Goal: Task Accomplishment & Management: Manage account settings

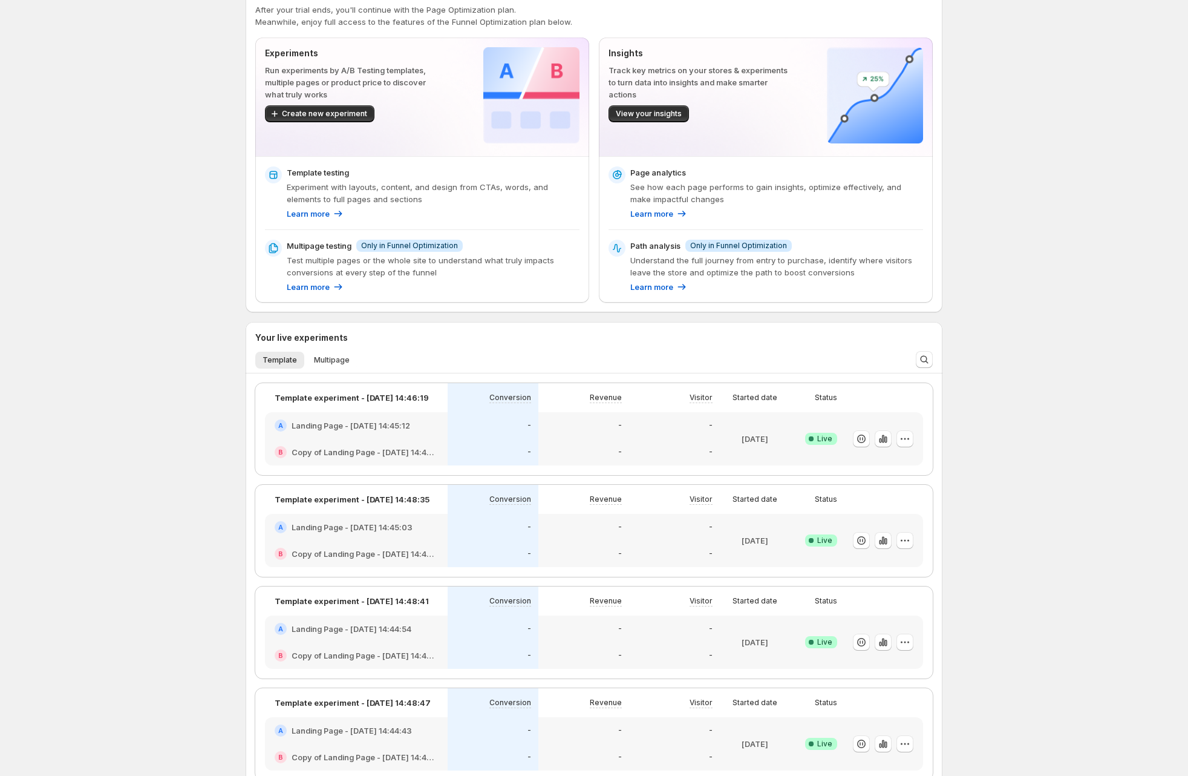
scroll to position [50, 0]
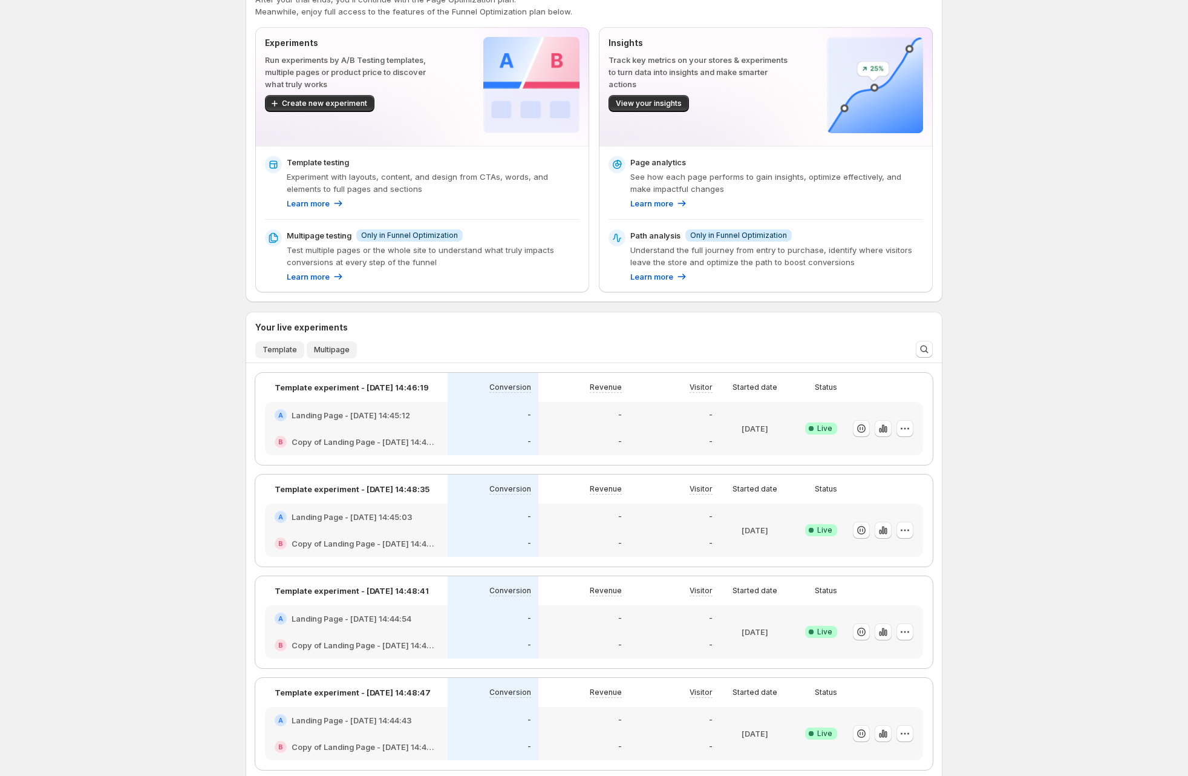
click at [341, 353] on span "Multipage" at bounding box center [332, 350] width 36 height 10
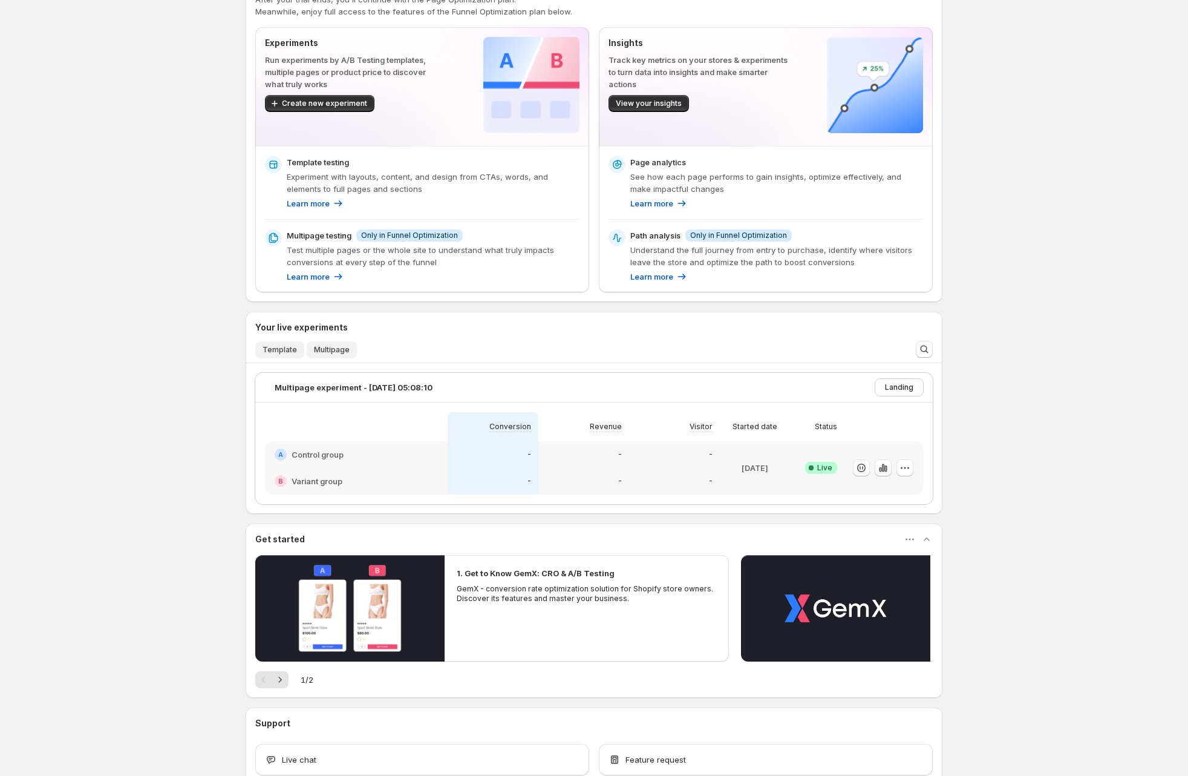
click at [293, 353] on span "Template" at bounding box center [280, 350] width 34 height 10
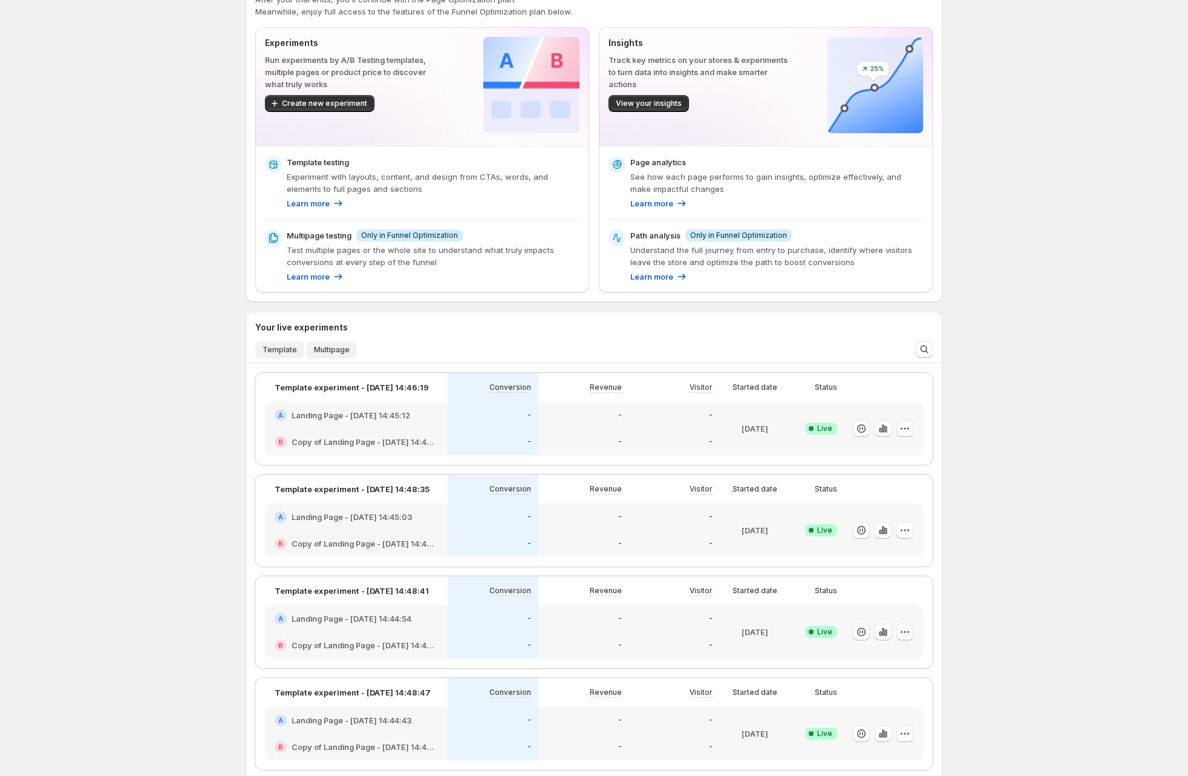
click at [327, 349] on span "Multipage" at bounding box center [332, 350] width 36 height 10
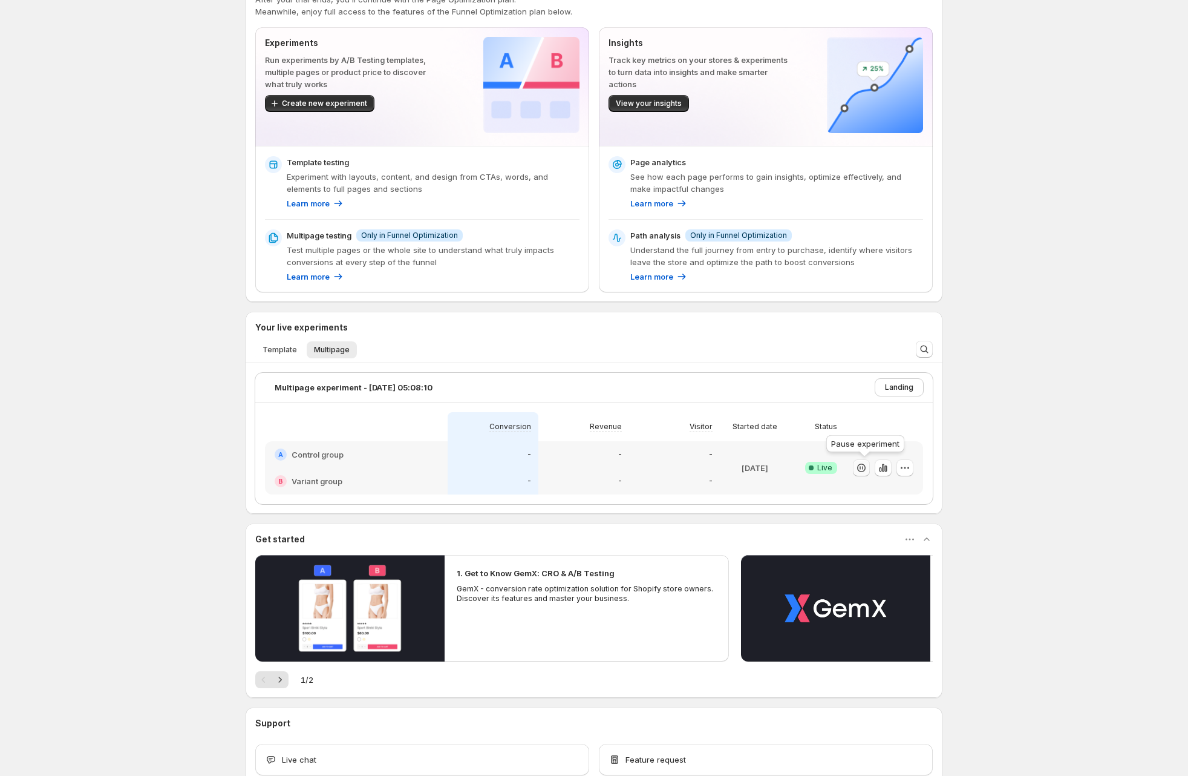
click at [866, 469] on icon "button" at bounding box center [861, 467] width 8 height 8
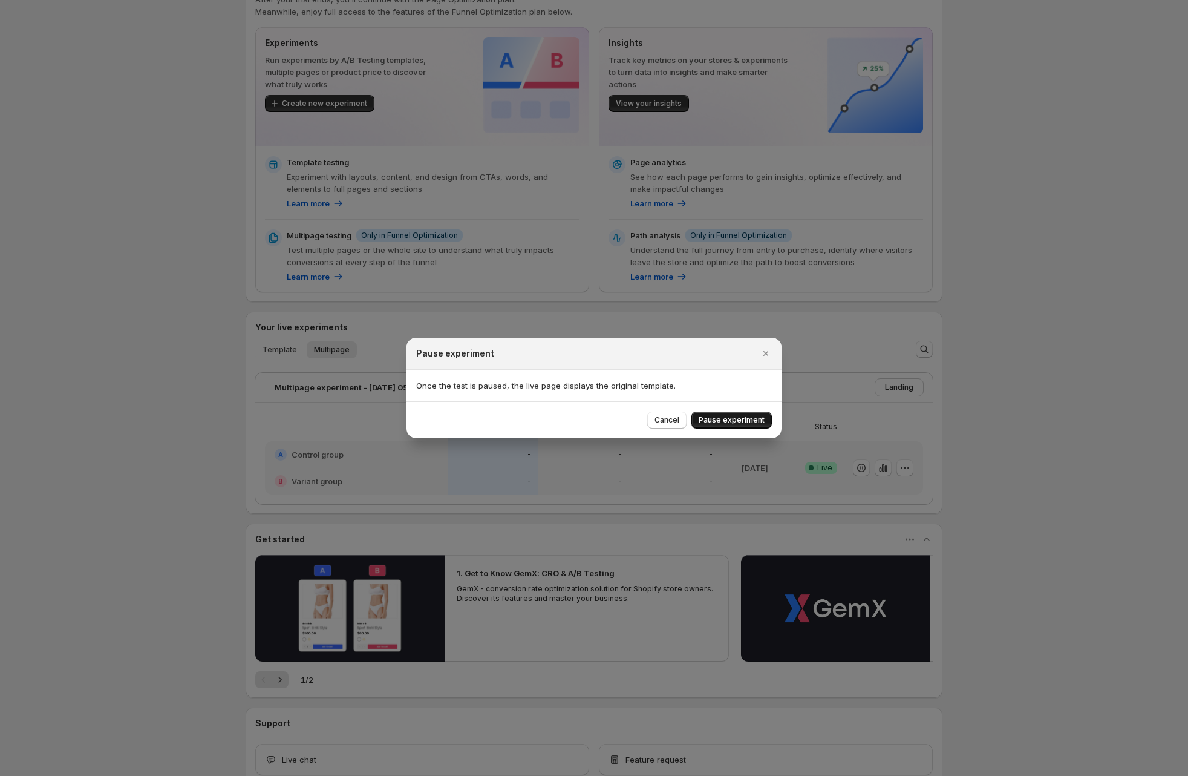
click at [740, 415] on button "Pause experiment" at bounding box center [732, 419] width 80 height 17
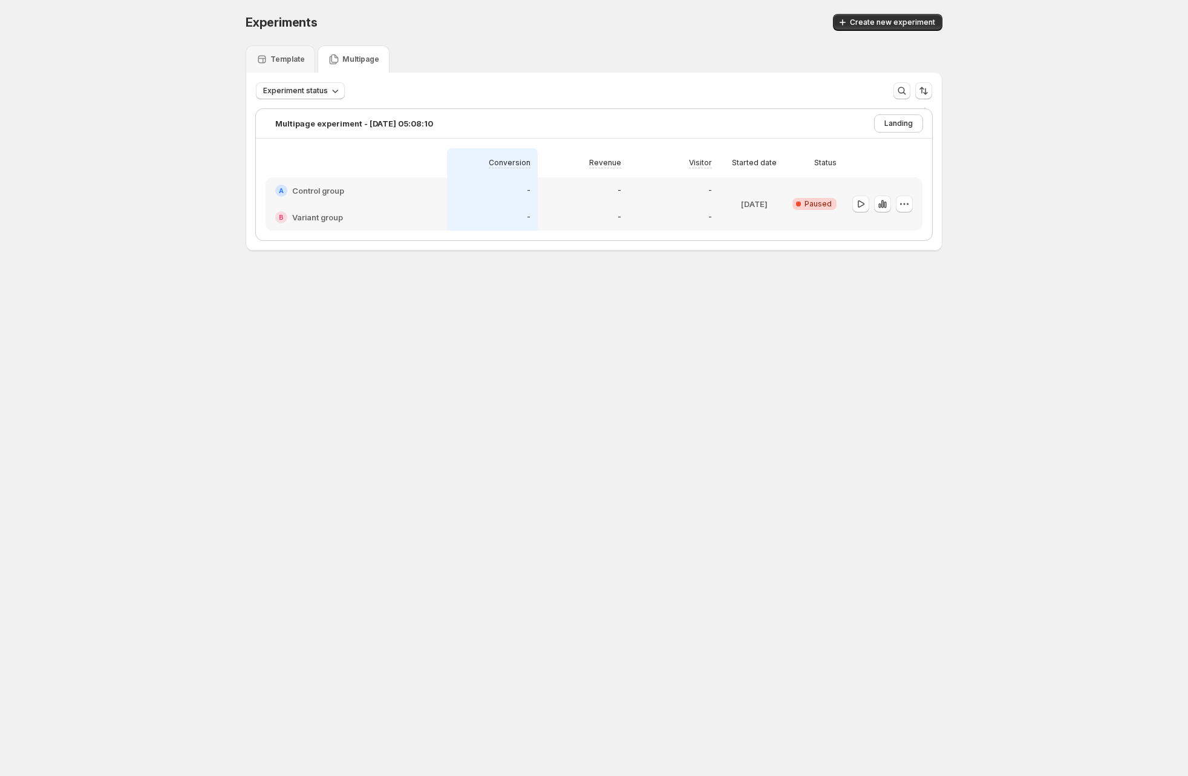
scroll to position [1, 0]
click at [866, 206] on icon "button" at bounding box center [861, 204] width 12 height 12
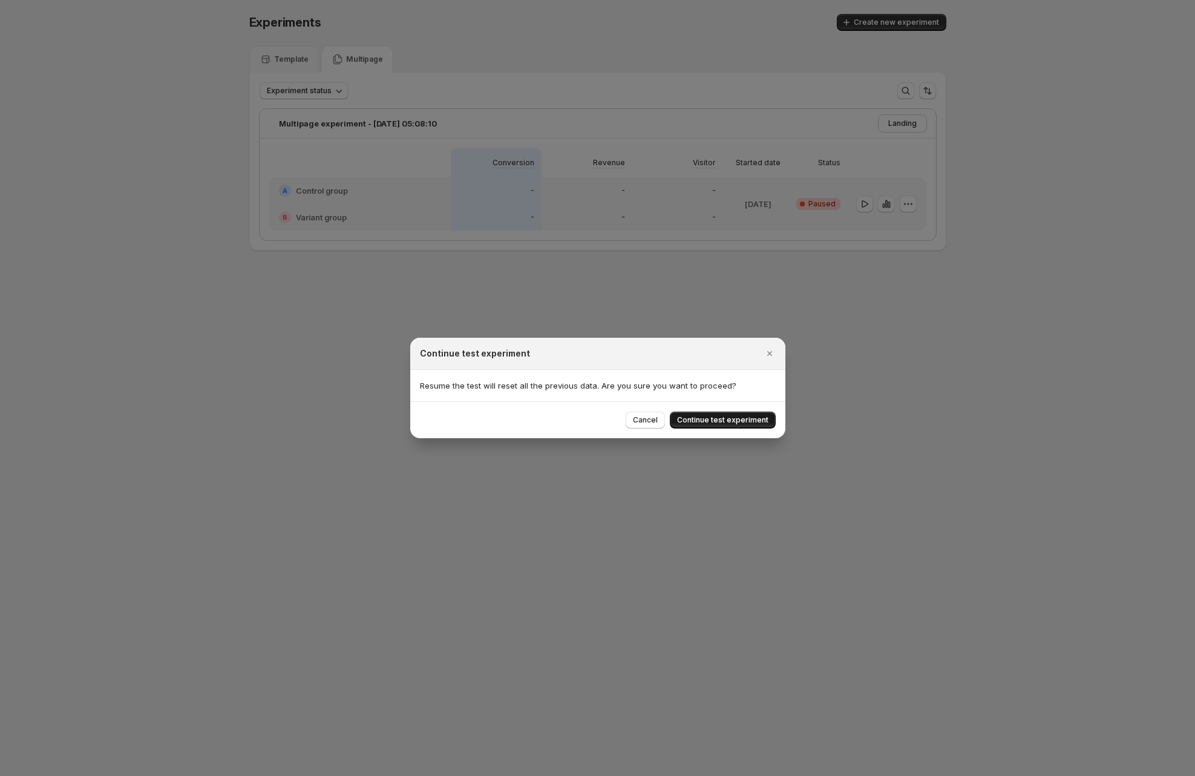
click at [741, 425] on button "Continue test experiment" at bounding box center [723, 419] width 106 height 17
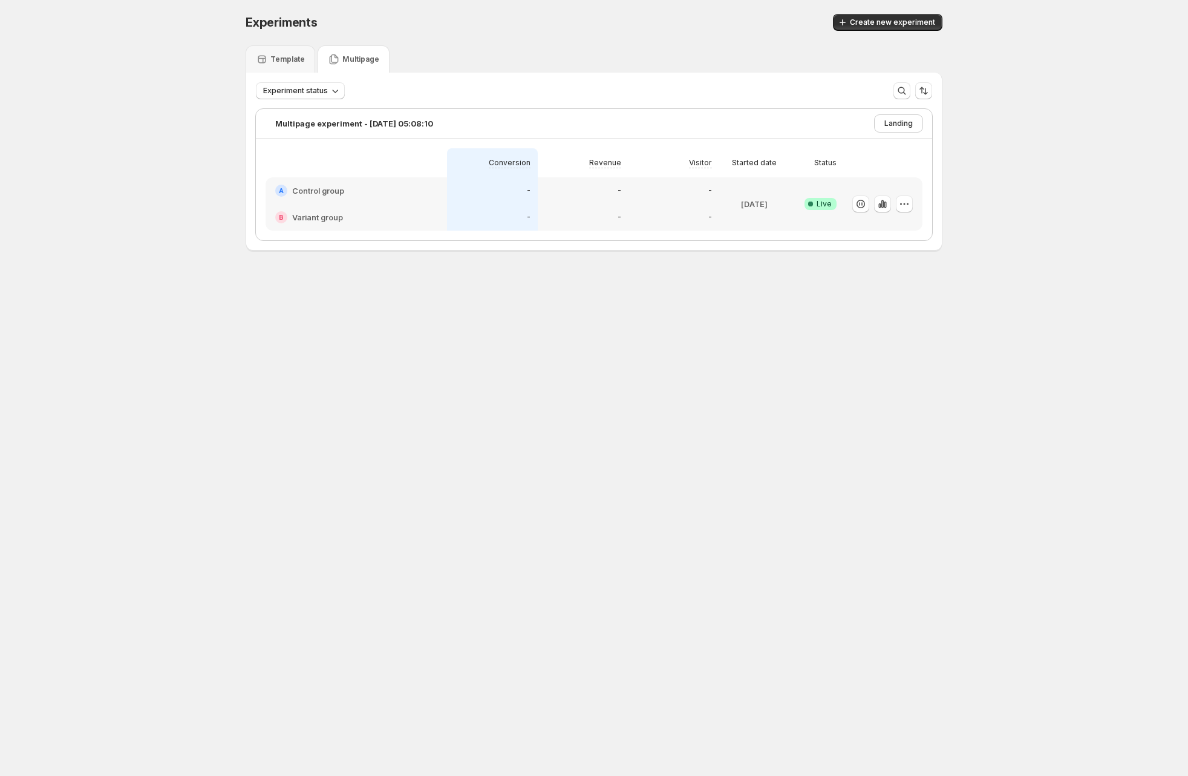
drag, startPoint x: 632, startPoint y: 342, endPoint x: 298, endPoint y: 310, distance: 334.9
click at [630, 342] on body "Experiments. This page is ready Experiments Create new experiment Template Mult…" at bounding box center [594, 387] width 1188 height 776
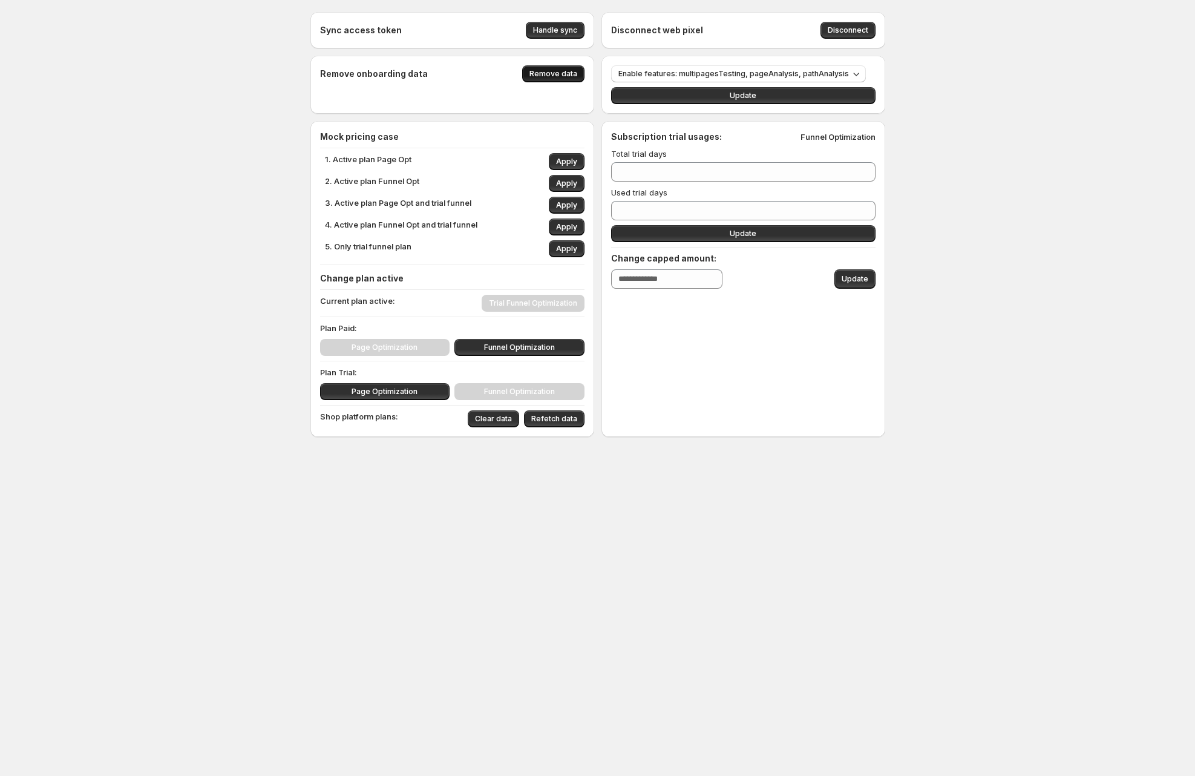
click at [558, 72] on span "Remove data" at bounding box center [553, 74] width 48 height 10
click at [561, 31] on span "Handle sync" at bounding box center [555, 30] width 44 height 10
click at [562, 31] on span "Handle sync" at bounding box center [555, 30] width 44 height 10
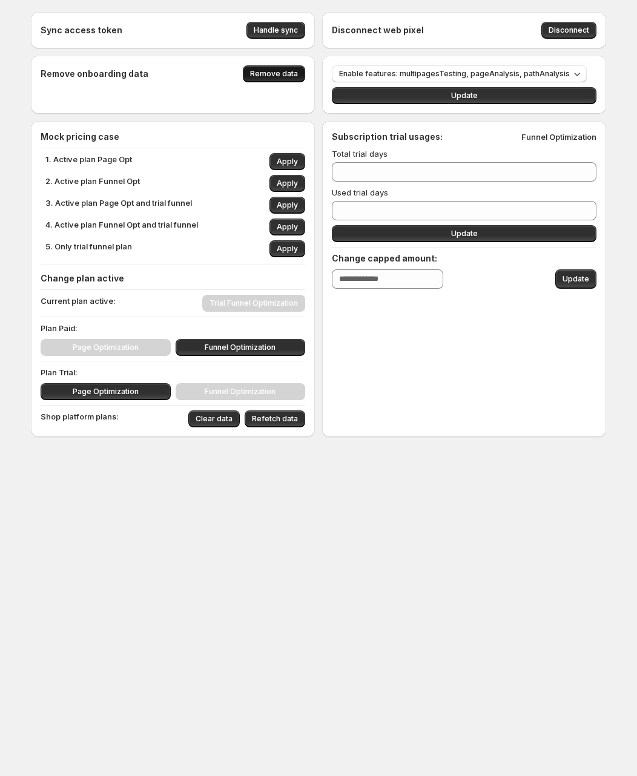
drag, startPoint x: 285, startPoint y: 34, endPoint x: 359, endPoint y: 33, distance: 73.8
click at [286, 34] on span "Handle sync" at bounding box center [276, 30] width 44 height 10
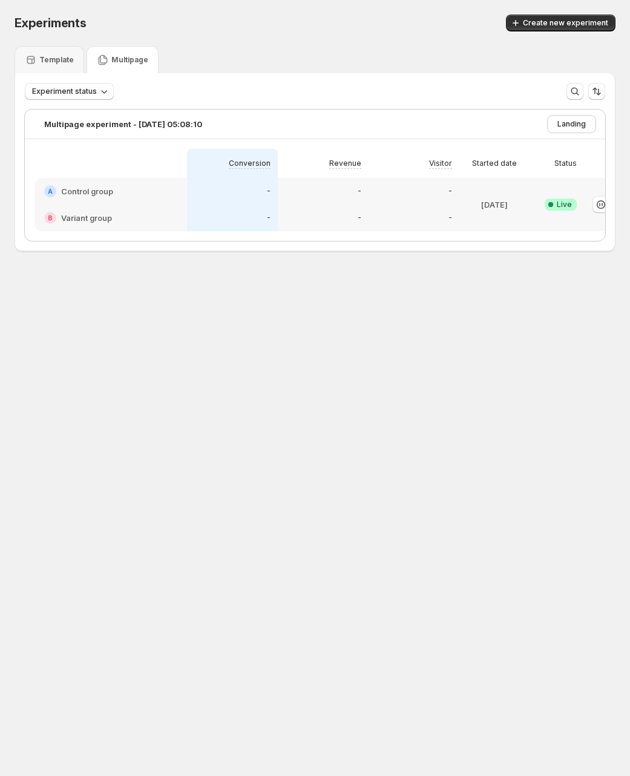
scroll to position [0, 61]
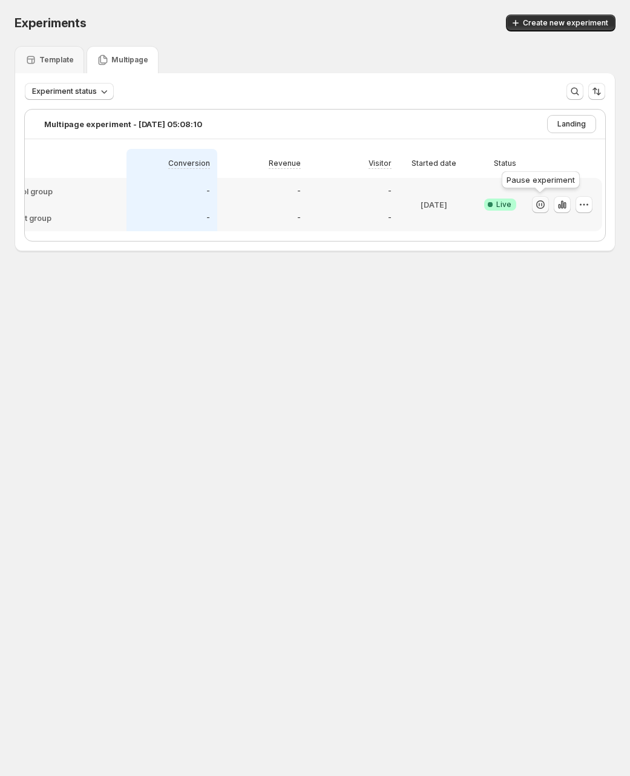
click at [544, 205] on icon "button" at bounding box center [540, 204] width 8 height 8
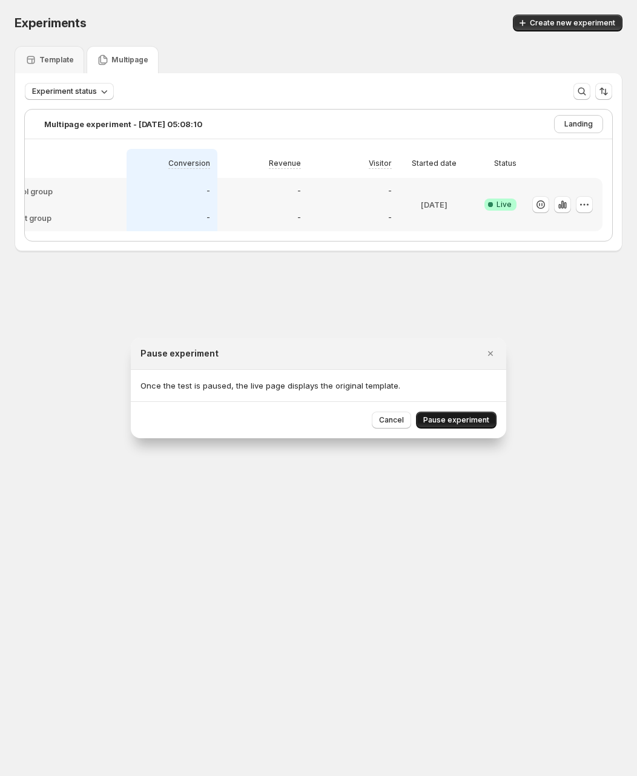
click at [453, 426] on button "Pause experiment" at bounding box center [456, 419] width 80 height 17
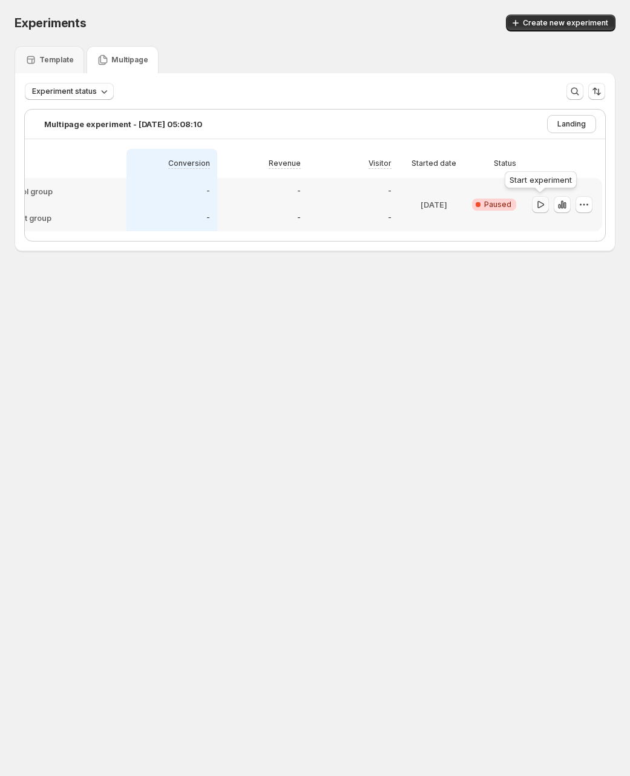
click at [541, 203] on icon "button" at bounding box center [540, 204] width 12 height 12
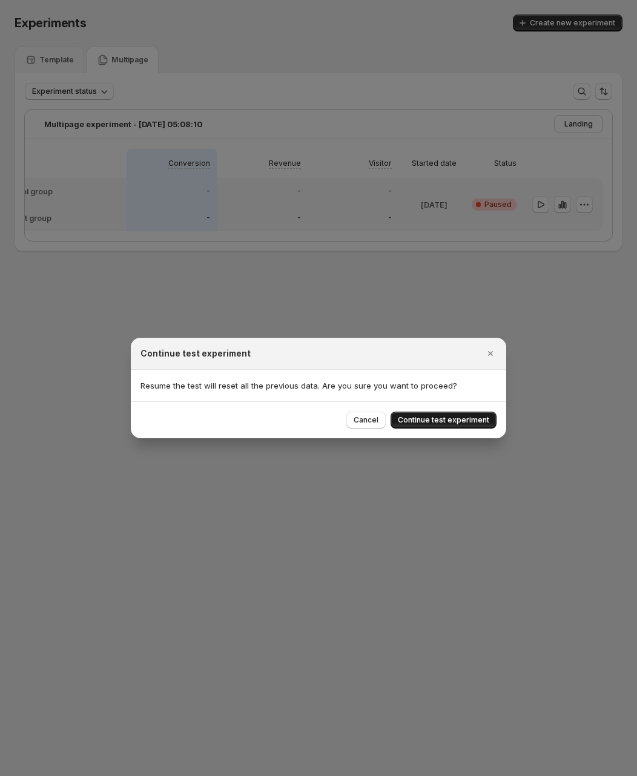
click at [494, 416] on button "Continue test experiment" at bounding box center [443, 419] width 106 height 17
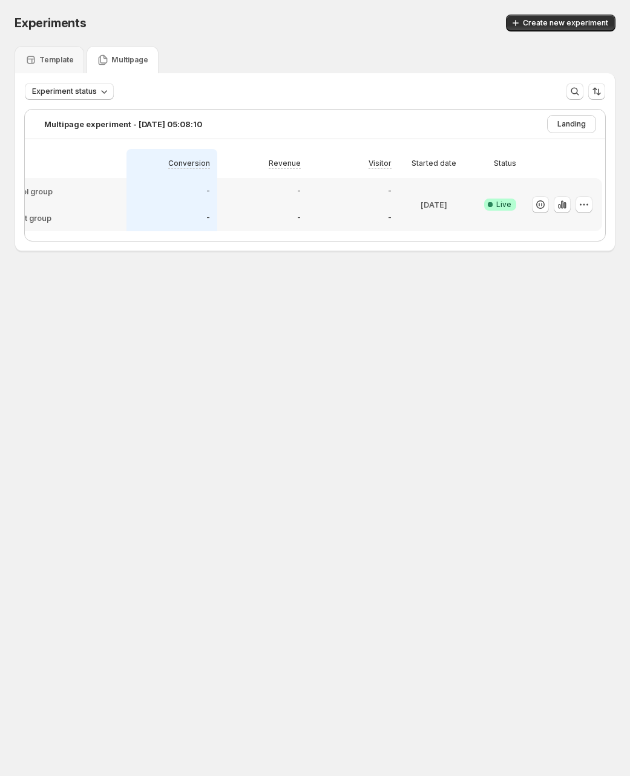
click at [202, 405] on body "Experiments. This page is ready Experiments Create new experiment Template Mult…" at bounding box center [315, 388] width 630 height 776
